Goal: Task Accomplishment & Management: Use online tool/utility

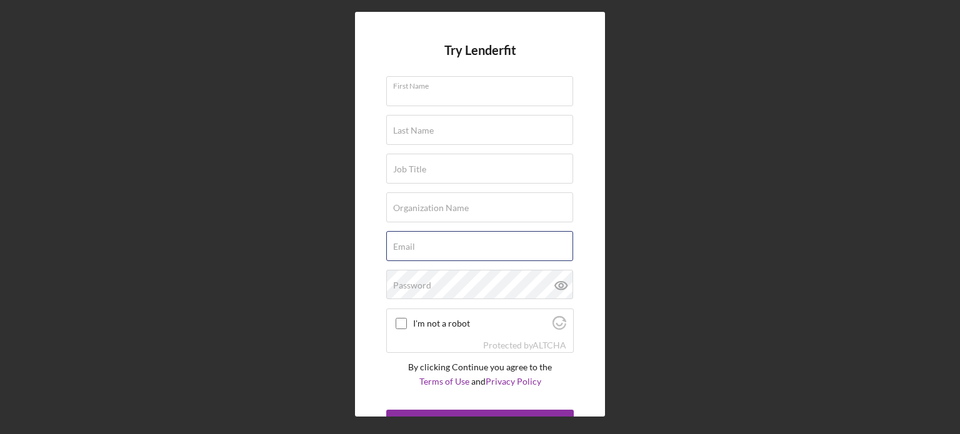
type input "[EMAIL_ADDRESS][DOMAIN_NAME]"
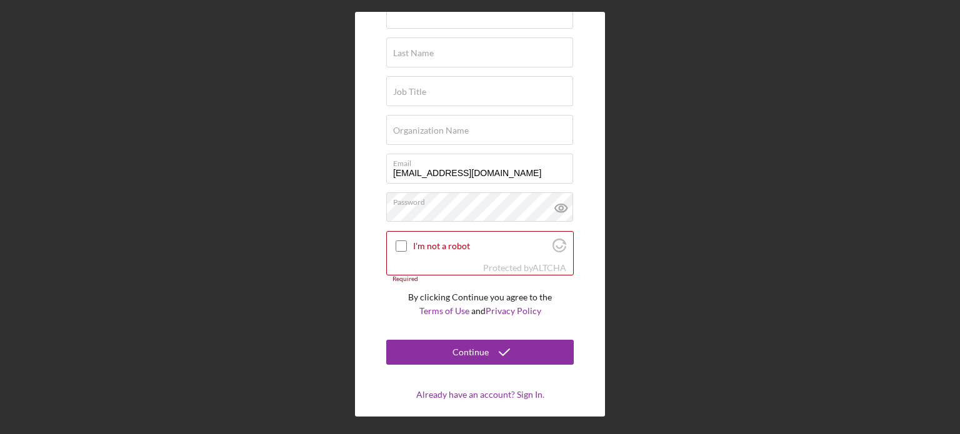
scroll to position [92, 0]
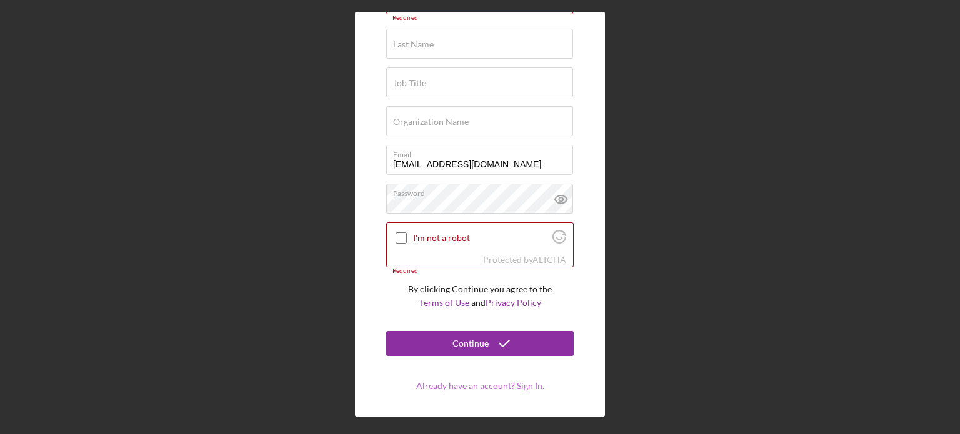
click at [463, 381] on link "Already have an account? Sign In." at bounding box center [480, 386] width 128 height 11
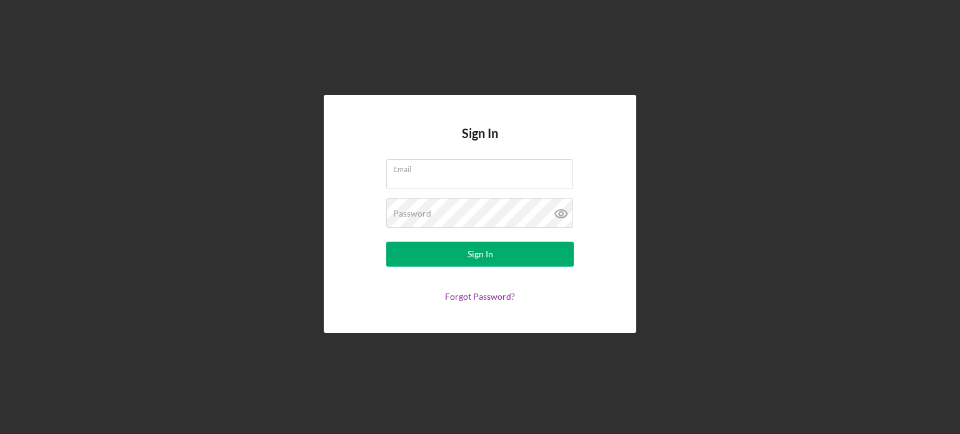
type input "[EMAIL_ADDRESS][DOMAIN_NAME]"
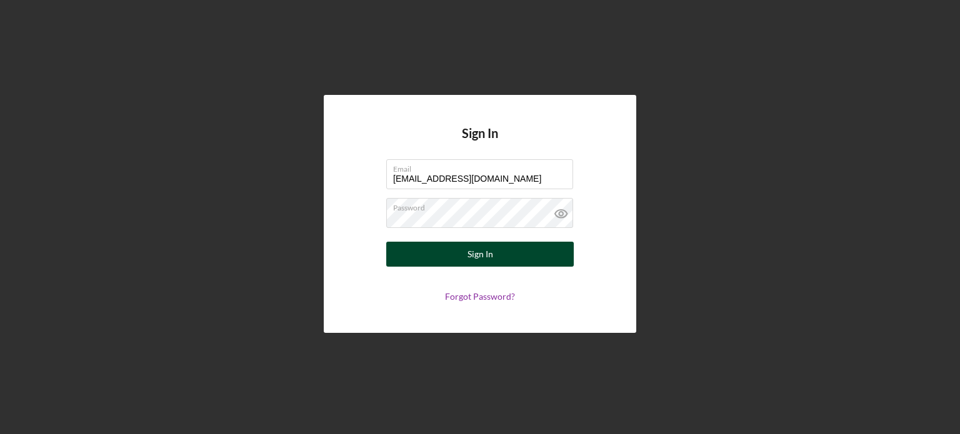
click at [476, 259] on div "Sign In" at bounding box center [481, 254] width 26 height 25
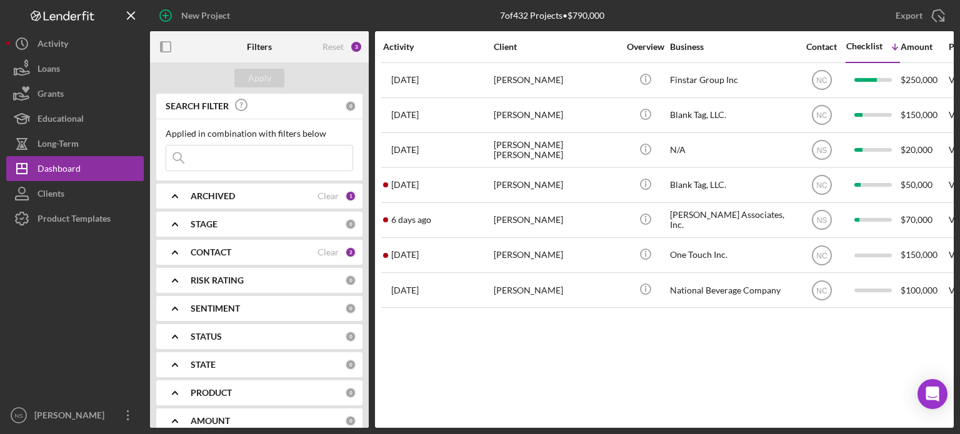
click at [294, 396] on div "PRODUCT" at bounding box center [268, 393] width 154 height 10
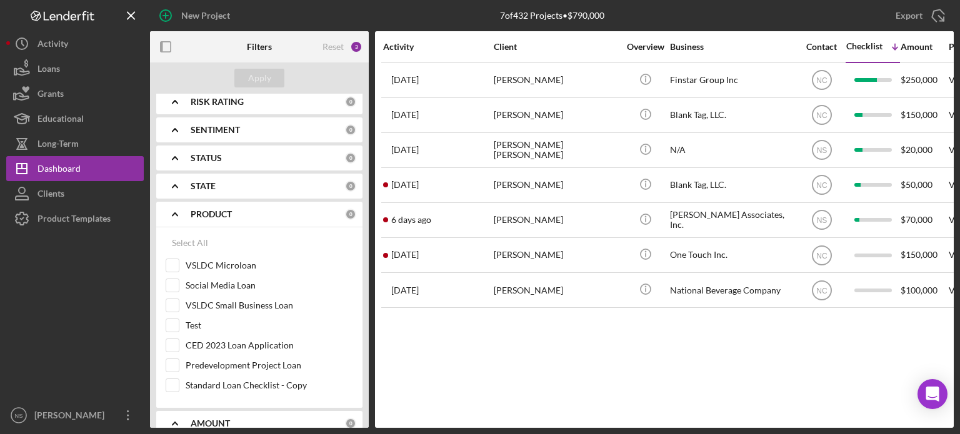
scroll to position [180, 0]
click at [176, 267] on input "VSLDC Microloan" at bounding box center [172, 264] width 13 height 13
checkbox input "true"
drag, startPoint x: 369, startPoint y: 213, endPoint x: 367, endPoint y: 167, distance: 46.3
click at [366, 162] on div "Filters Reset 4 Apply SEARCH FILTER 0 Applied in combination with filters below…" at bounding box center [552, 229] width 804 height 397
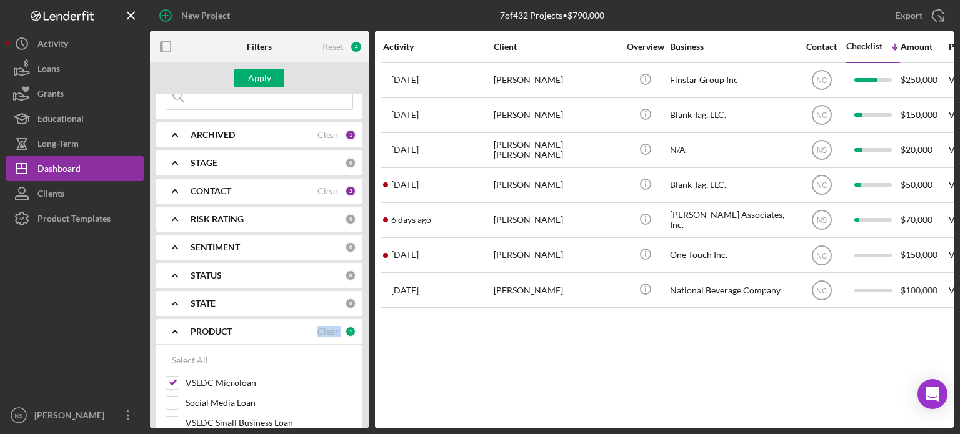
scroll to position [58, 0]
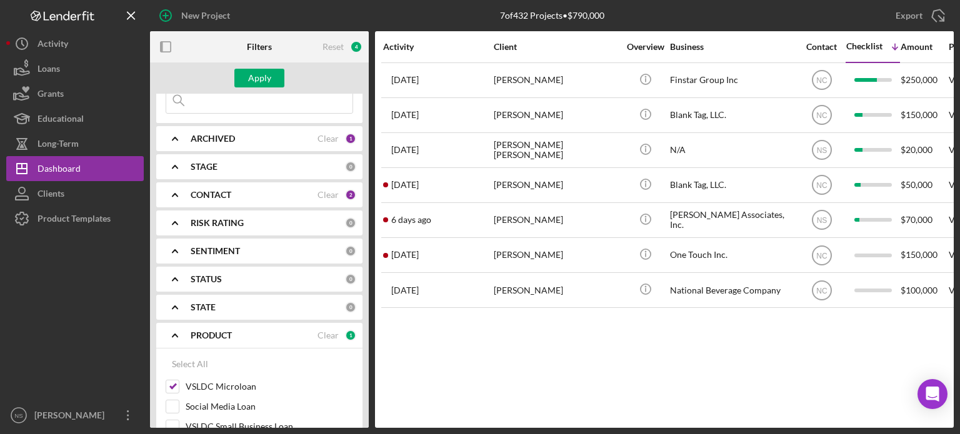
click at [259, 191] on div "CONTACT" at bounding box center [254, 195] width 127 height 10
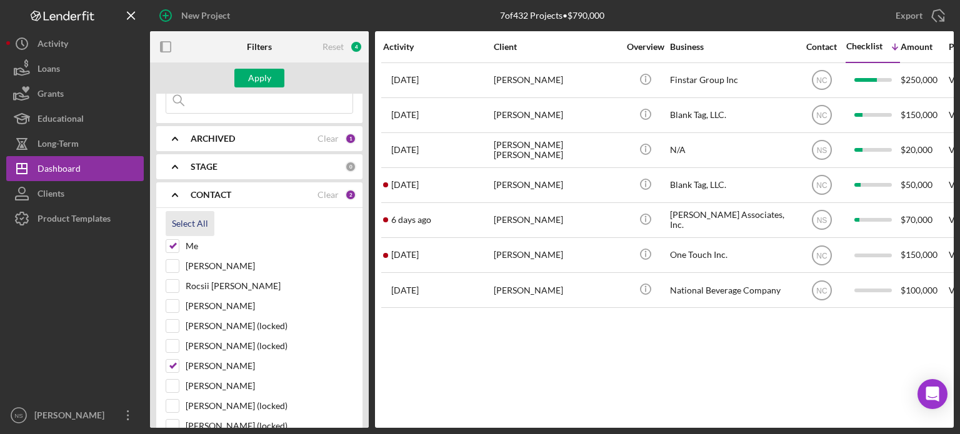
click at [195, 222] on div "Select All" at bounding box center [190, 223] width 36 height 25
checkbox input "true"
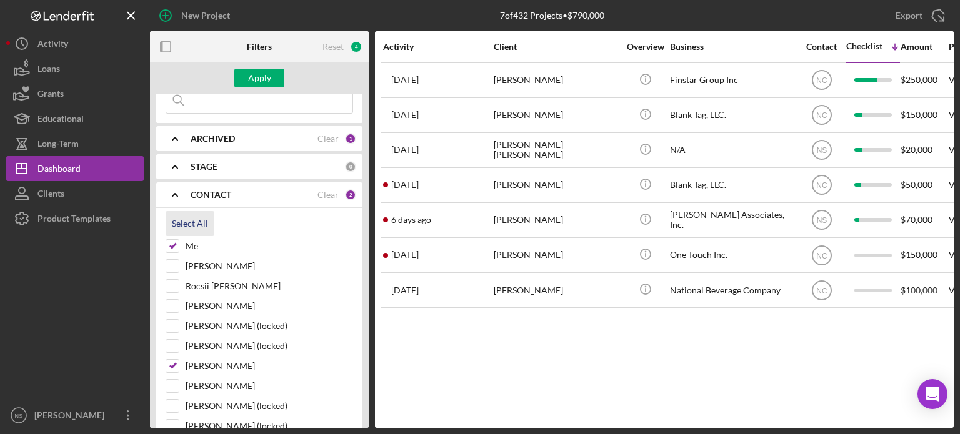
checkbox input "true"
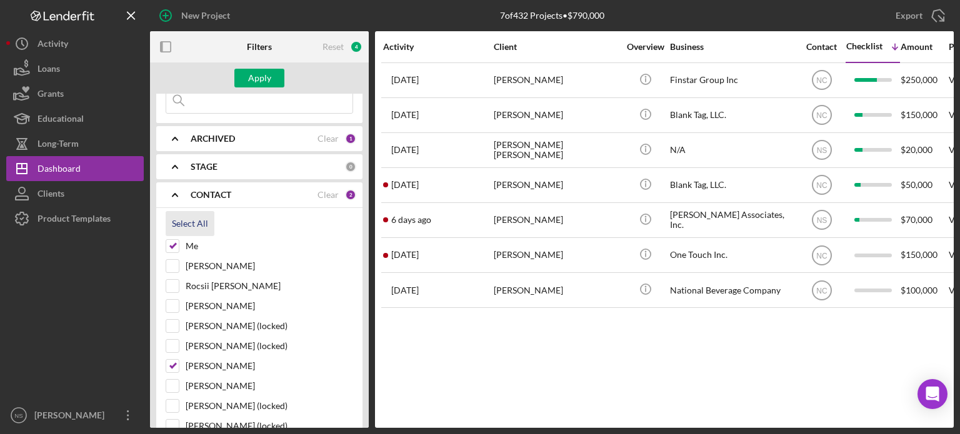
checkbox input "true"
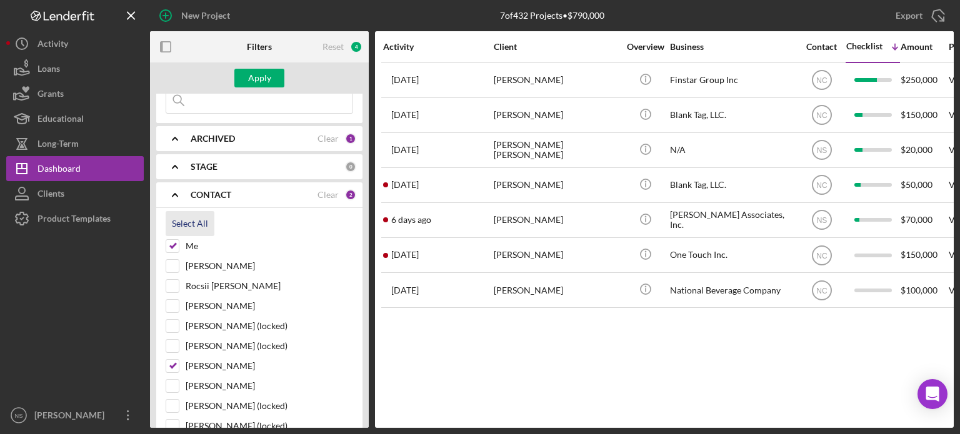
checkbox input "true"
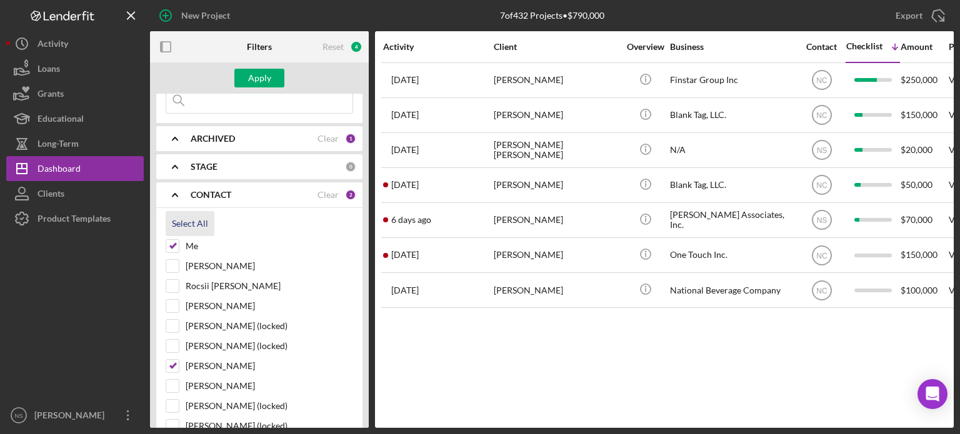
checkbox input "true"
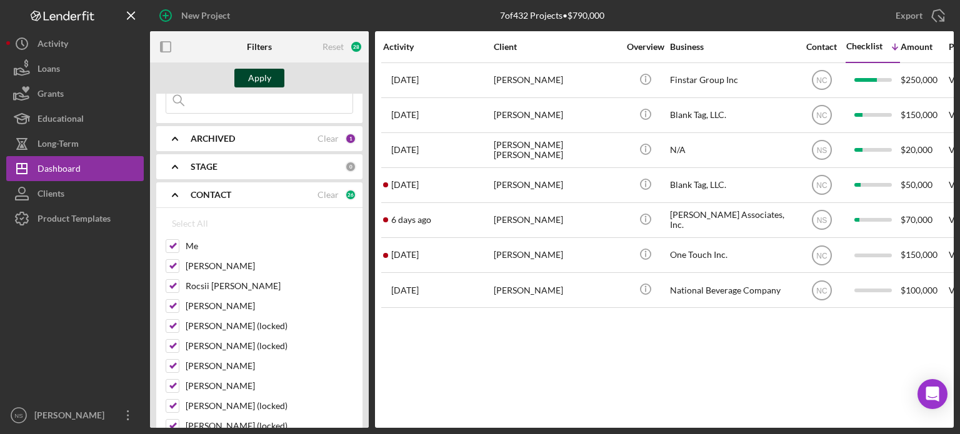
click at [273, 74] on button "Apply" at bounding box center [259, 78] width 50 height 19
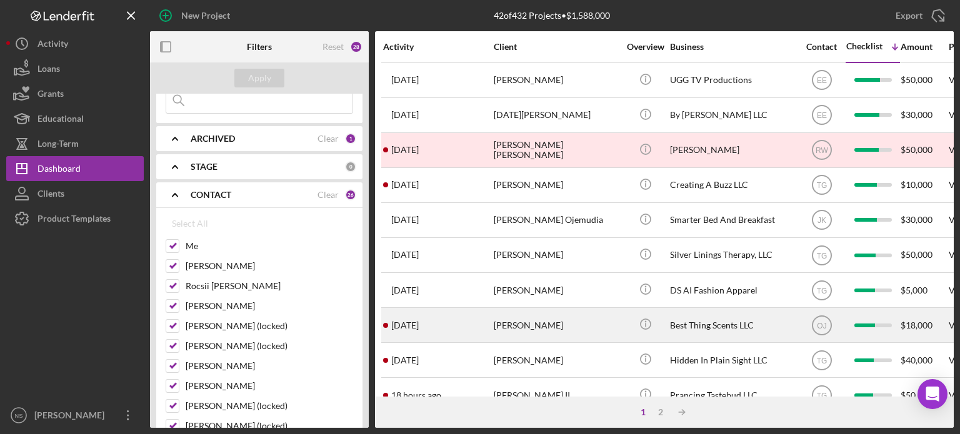
click at [538, 323] on div "[PERSON_NAME]" at bounding box center [556, 325] width 125 height 33
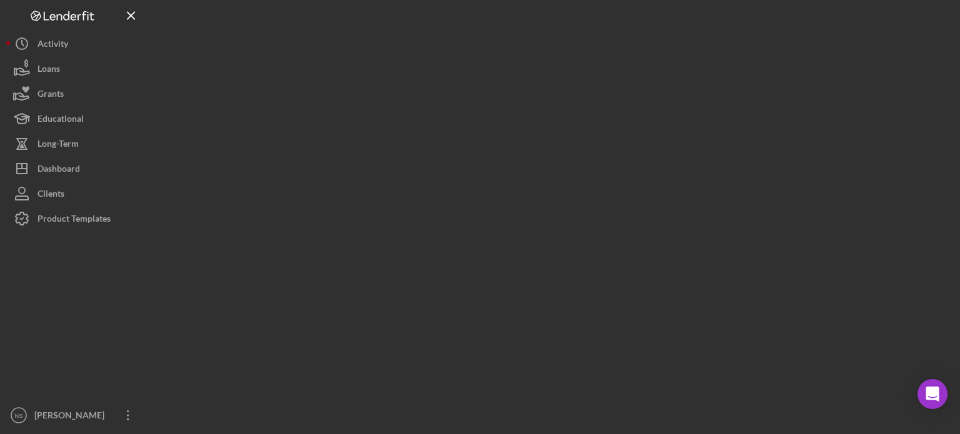
click at [538, 323] on div at bounding box center [552, 214] width 804 height 428
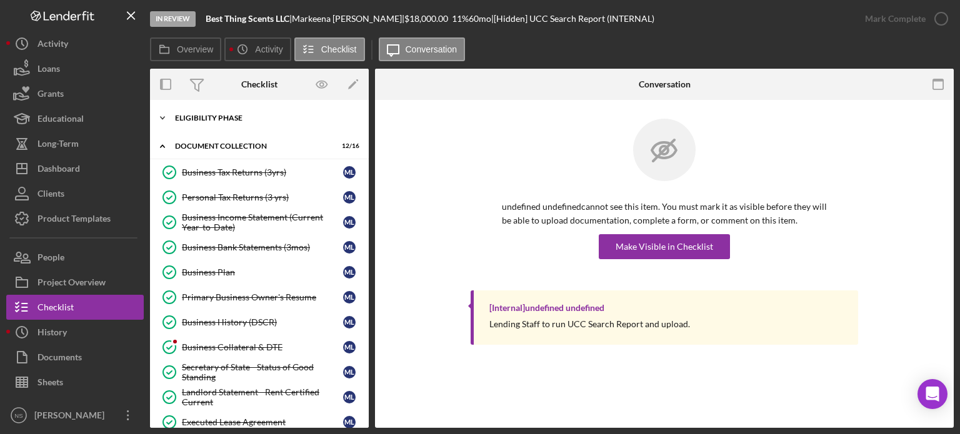
click at [163, 115] on icon "Icon/Expander" at bounding box center [162, 118] width 25 height 25
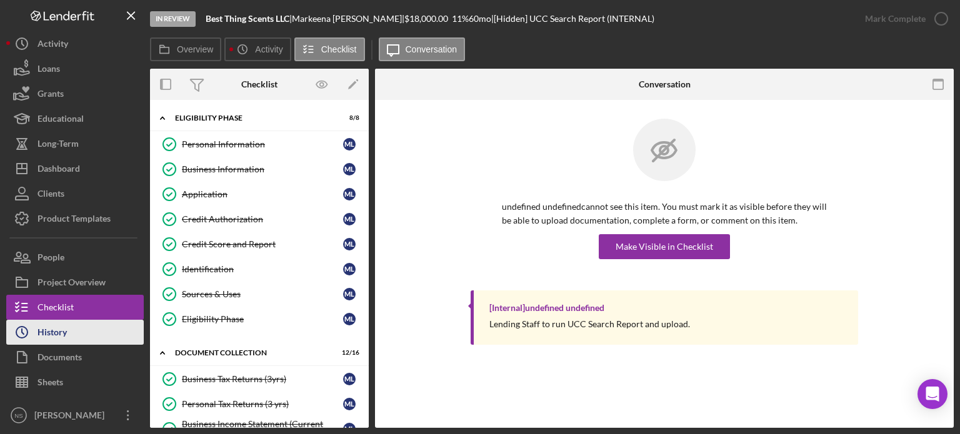
click at [93, 331] on button "Icon/History History" at bounding box center [75, 332] width 138 height 25
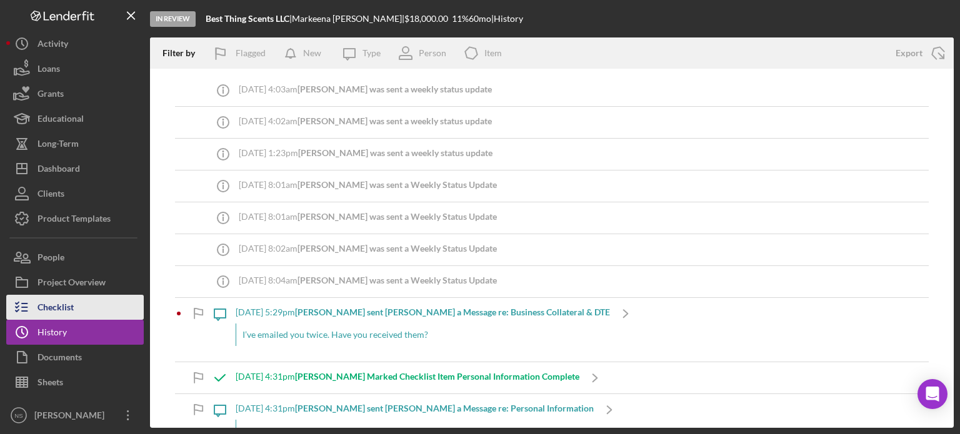
click at [76, 302] on button "Checklist" at bounding box center [75, 307] width 138 height 25
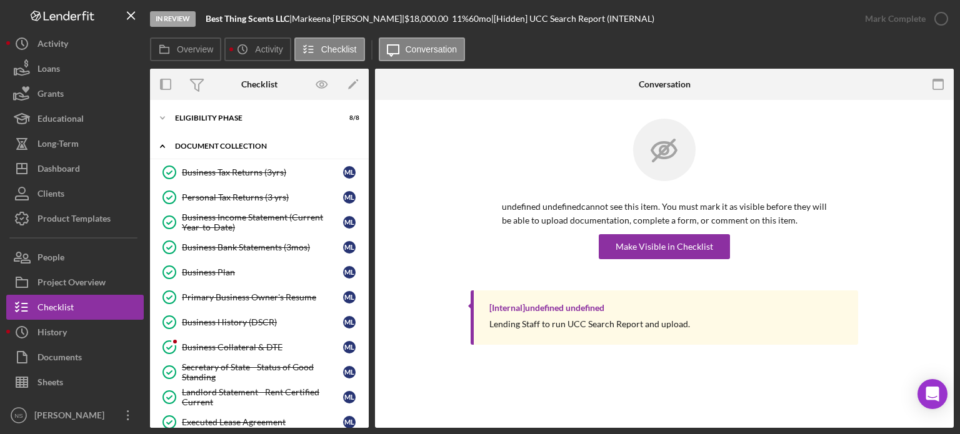
click at [162, 149] on icon "Icon/Expander" at bounding box center [162, 146] width 25 height 25
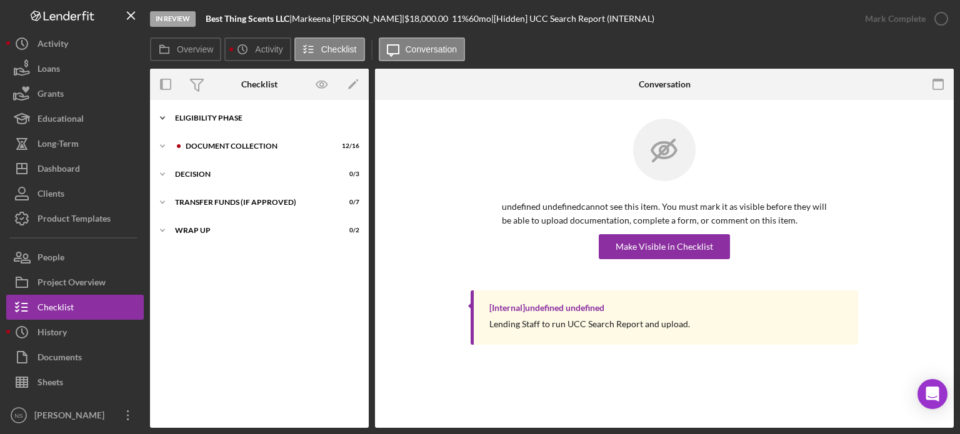
click at [163, 119] on polyline at bounding box center [163, 118] width 4 height 3
